Goal: Register for event/course

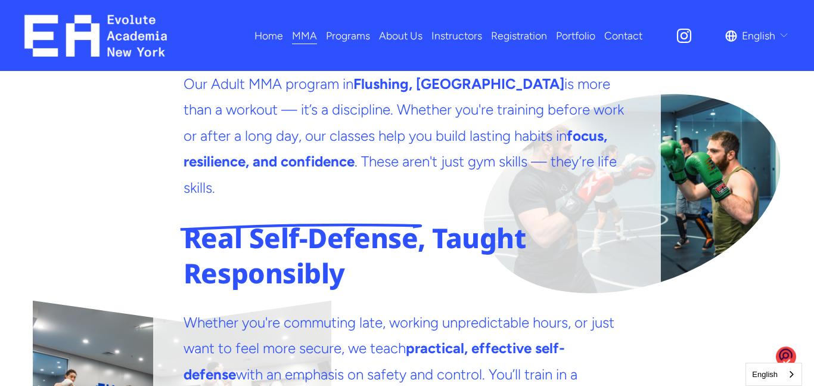
scroll to position [2188, 0]
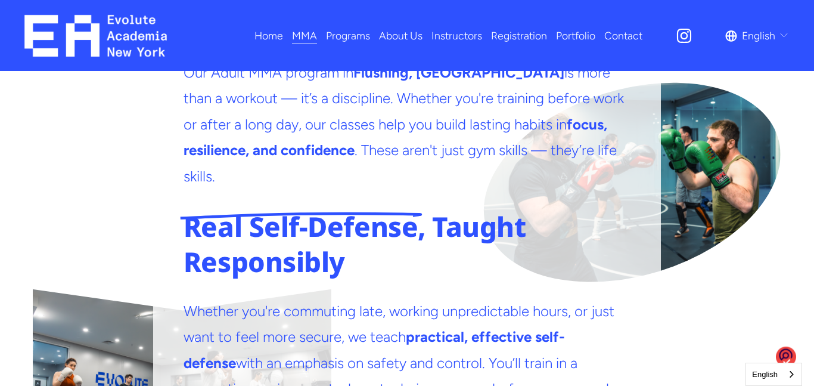
click at [497, 298] on p "Whether you're commuting late, working unpredictable hours, or just want to fee…" at bounding box center [407, 363] width 447 height 130
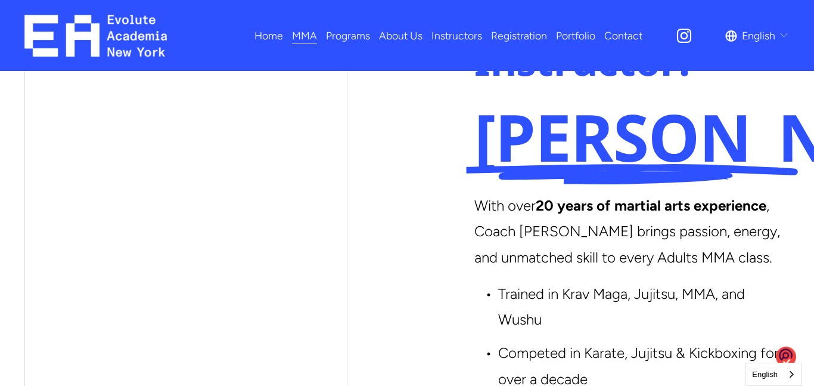
scroll to position [3169, 0]
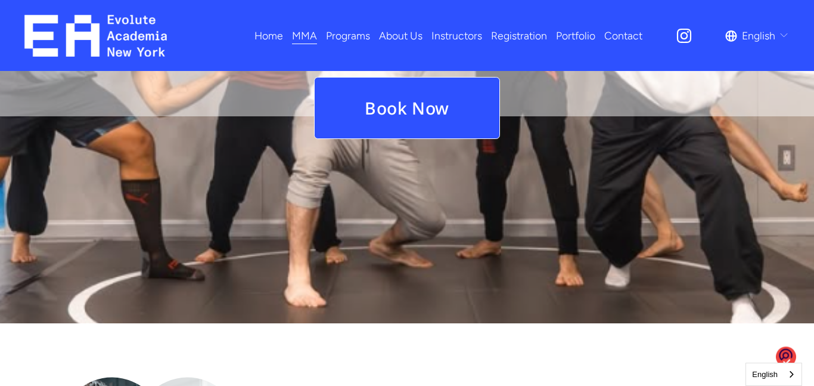
scroll to position [1470, 0]
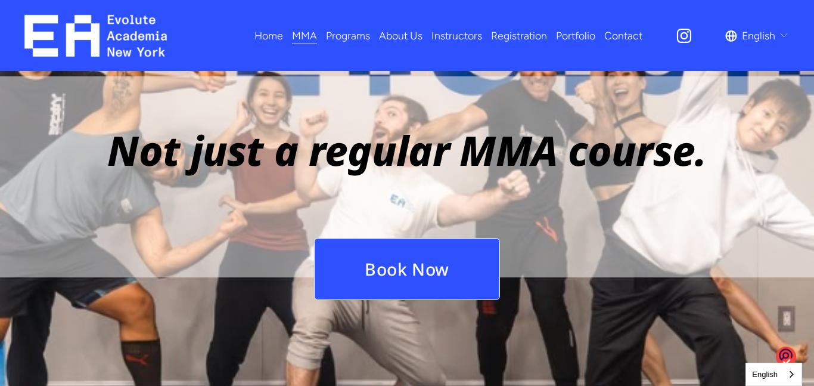
click at [411, 238] on link "Book Now" at bounding box center [407, 269] width 187 height 63
click at [451, 238] on link "Book Now" at bounding box center [407, 269] width 187 height 63
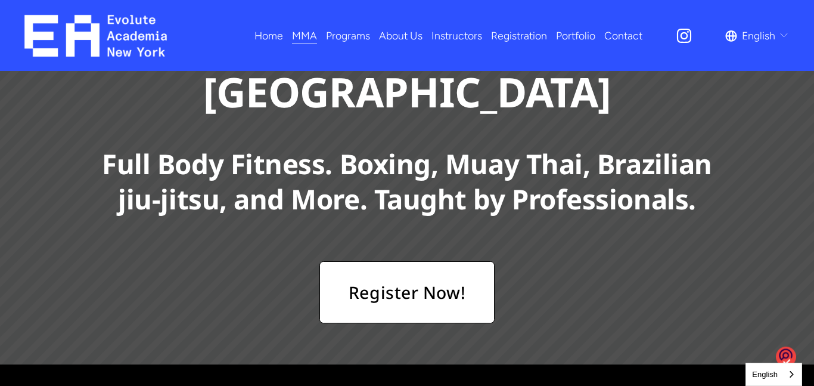
scroll to position [204, 0]
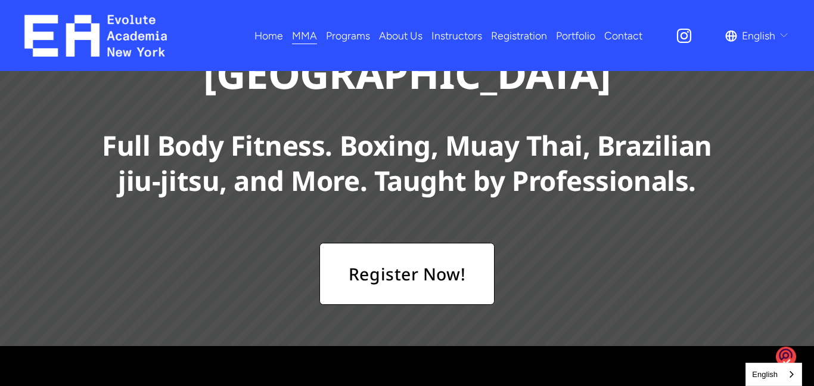
click at [362, 243] on link "Register Now!" at bounding box center [407, 274] width 175 height 62
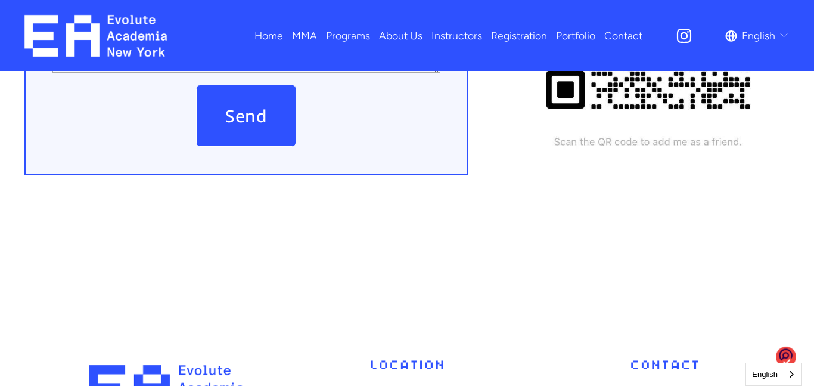
scroll to position [5575, 0]
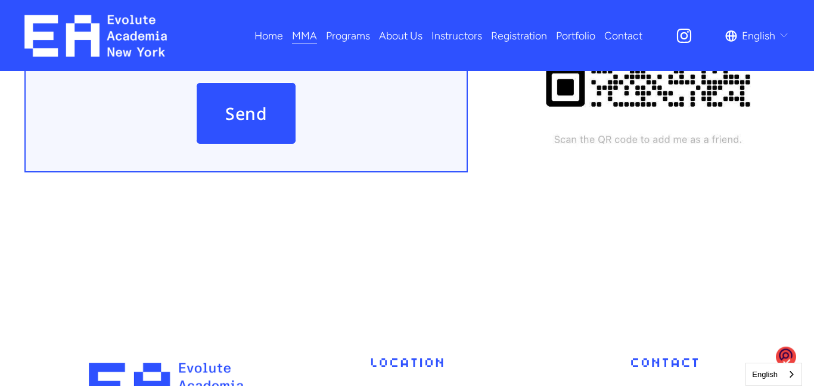
drag, startPoint x: 485, startPoint y: 227, endPoint x: 333, endPoint y: 222, distance: 151.5
copy p "[STREET_ADDRESS]"
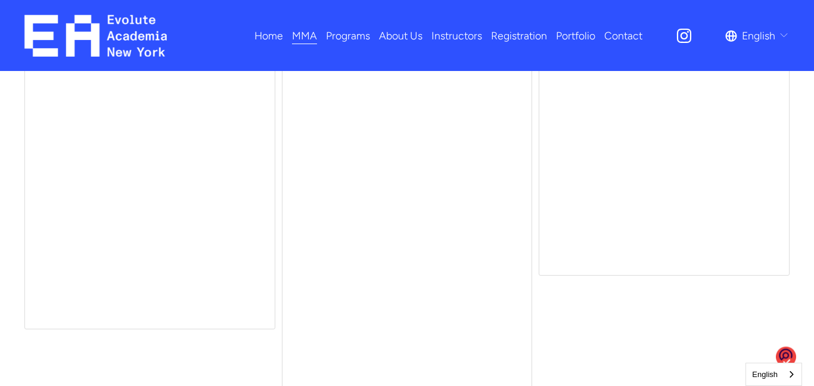
scroll to position [4578, 0]
